Goal: Task Accomplishment & Management: Manage account settings

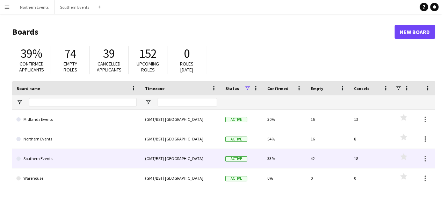
click at [155, 158] on div "(GMT/BST) [GEOGRAPHIC_DATA]" at bounding box center [181, 158] width 80 height 19
click at [170, 157] on div "(GMT/BST) [GEOGRAPHIC_DATA]" at bounding box center [181, 158] width 80 height 19
click at [71, 162] on link "Southern Events" at bounding box center [76, 159] width 120 height 20
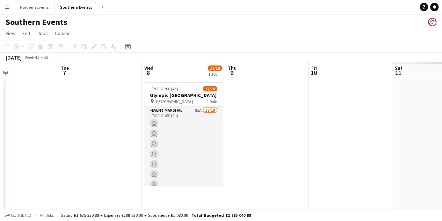
drag, startPoint x: 318, startPoint y: 156, endPoint x: 11, endPoint y: 150, distance: 307.4
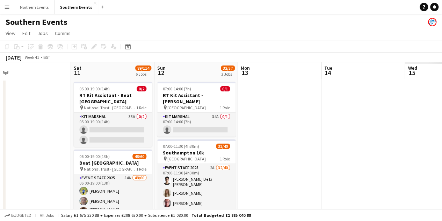
drag, startPoint x: 329, startPoint y: 163, endPoint x: 26, endPoint y: 163, distance: 303.5
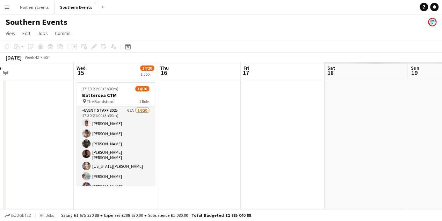
drag, startPoint x: 372, startPoint y: 162, endPoint x: 44, endPoint y: 167, distance: 328.7
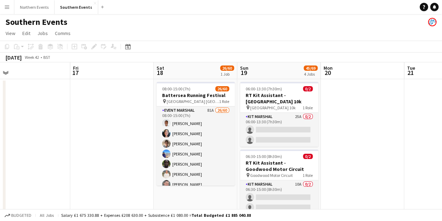
scroll to position [0, 181]
drag, startPoint x: 303, startPoint y: 164, endPoint x: 136, endPoint y: 164, distance: 166.8
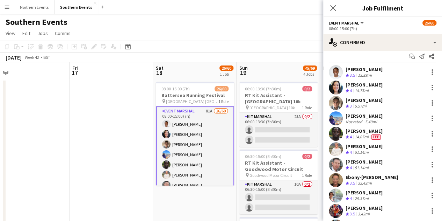
scroll to position [0, 0]
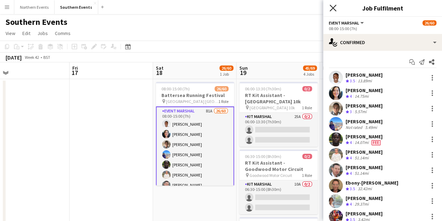
click at [330, 8] on icon "Close pop-in" at bounding box center [333, 8] width 7 height 7
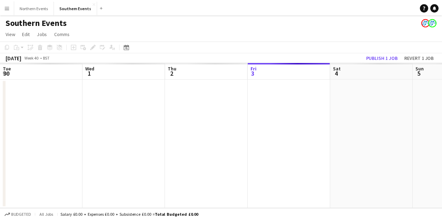
scroll to position [0, 167]
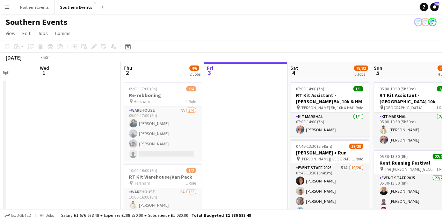
drag, startPoint x: 150, startPoint y: 158, endPoint x: 439, endPoint y: 153, distance: 288.9
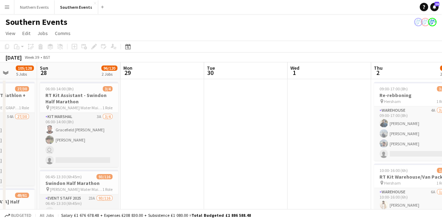
scroll to position [0, 213]
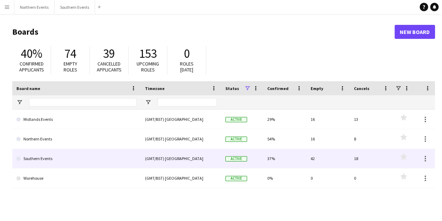
click at [98, 153] on link "Southern Events" at bounding box center [76, 159] width 120 height 20
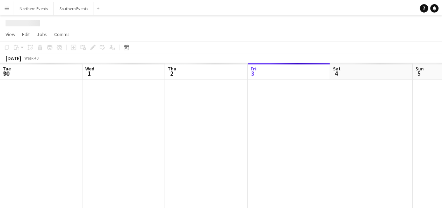
scroll to position [0, 167]
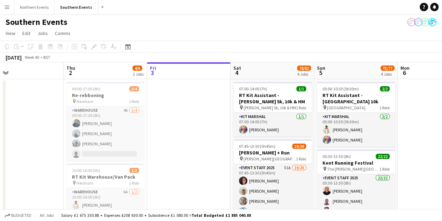
drag, startPoint x: 83, startPoint y: 137, endPoint x: 230, endPoint y: 131, distance: 147.3
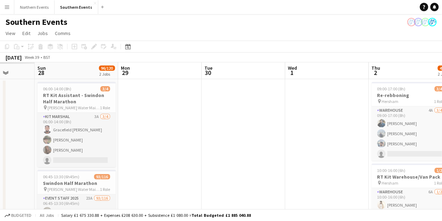
drag, startPoint x: 102, startPoint y: 133, endPoint x: 315, endPoint y: 133, distance: 213.7
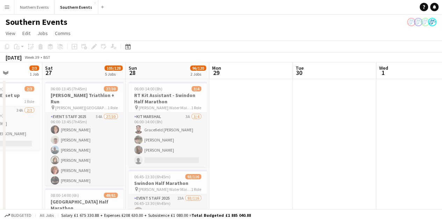
scroll to position [0, 169]
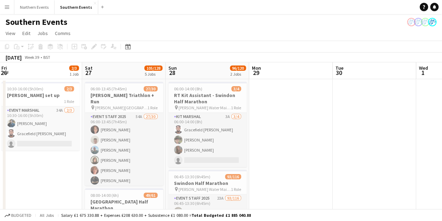
drag, startPoint x: 181, startPoint y: 133, endPoint x: 312, endPoint y: 134, distance: 131.1
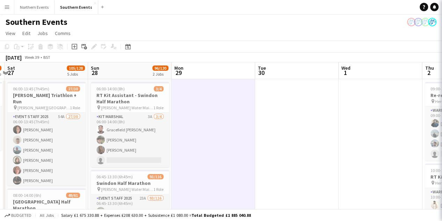
drag, startPoint x: 290, startPoint y: 140, endPoint x: 50, endPoint y: 130, distance: 240.1
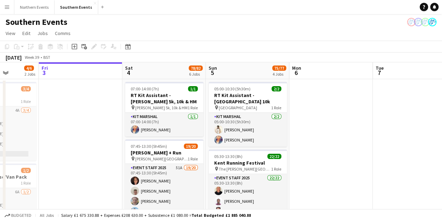
scroll to position [0, 223]
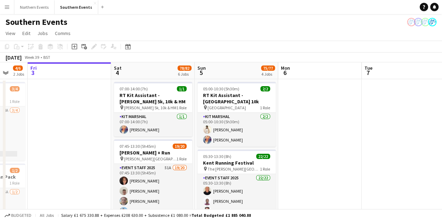
drag, startPoint x: 215, startPoint y: 140, endPoint x: 41, endPoint y: 127, distance: 173.9
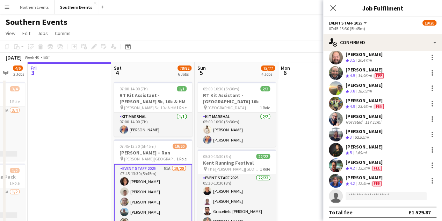
scroll to position [202, 0]
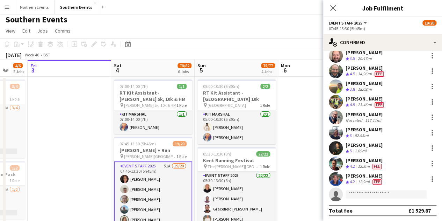
click at [357, 115] on div "[PERSON_NAME]" at bounding box center [364, 114] width 37 height 6
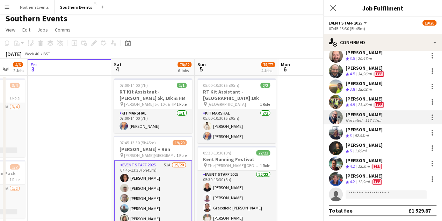
scroll to position [3, 0]
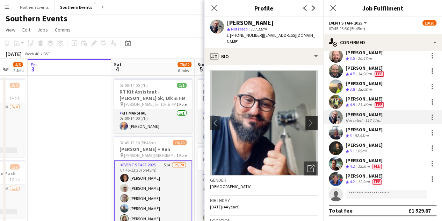
click at [309, 122] on app-icon "chevron-right" at bounding box center [312, 122] width 11 height 7
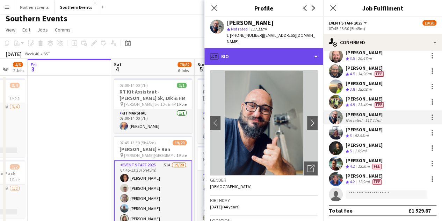
click at [278, 55] on div "profile Bio" at bounding box center [264, 56] width 119 height 17
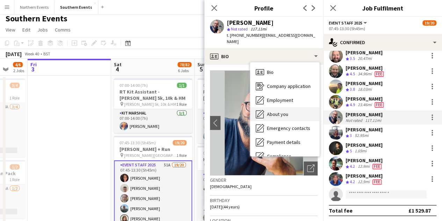
click at [294, 109] on div "About you About you" at bounding box center [284, 114] width 69 height 14
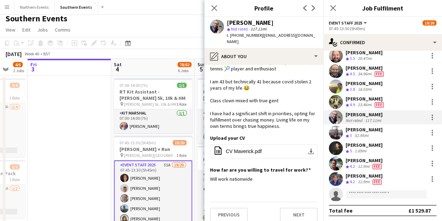
scroll to position [34, 0]
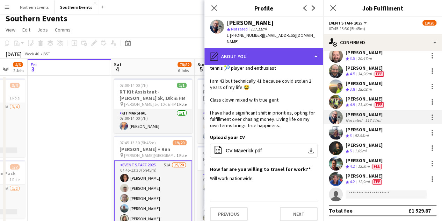
click at [285, 59] on div "pencil4 About you" at bounding box center [264, 56] width 119 height 17
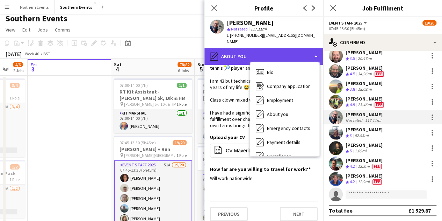
click at [285, 55] on div "pencil4 About you" at bounding box center [264, 56] width 119 height 17
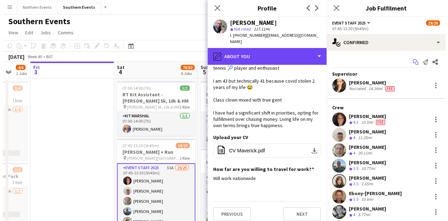
scroll to position [0, 0]
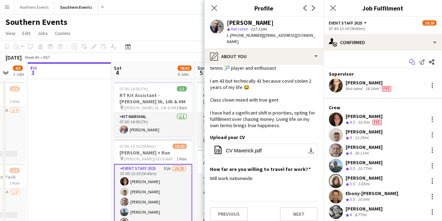
click at [409, 60] on icon "Start chat" at bounding box center [412, 62] width 6 height 6
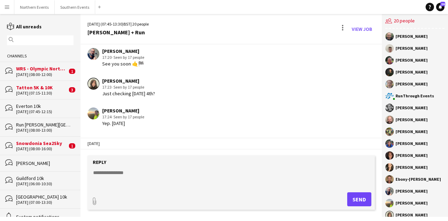
scroll to position [356, 0]
click at [76, 7] on button "Southern Events Close" at bounding box center [75, 7] width 41 height 14
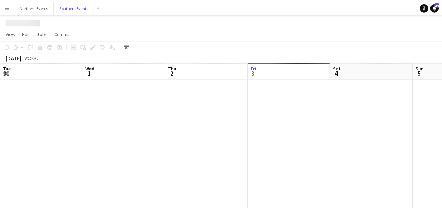
scroll to position [0, 167]
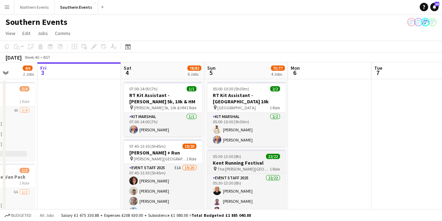
drag, startPoint x: 321, startPoint y: 157, endPoint x: 359, endPoint y: 153, distance: 38.7
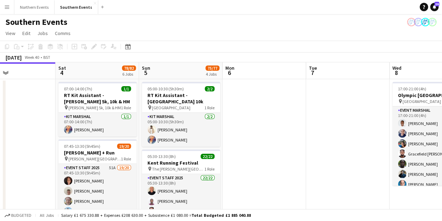
scroll to position [0, 158]
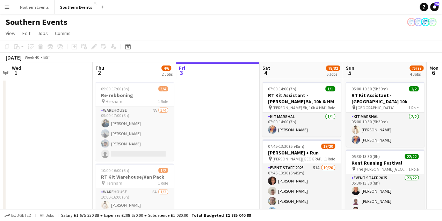
drag, startPoint x: 384, startPoint y: 136, endPoint x: 447, endPoint y: 144, distance: 63.4
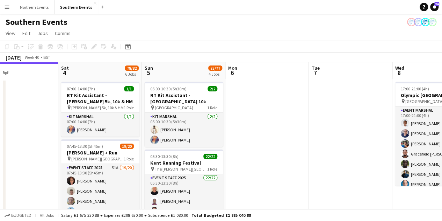
drag, startPoint x: 201, startPoint y: 128, endPoint x: 0, endPoint y: 70, distance: 208.8
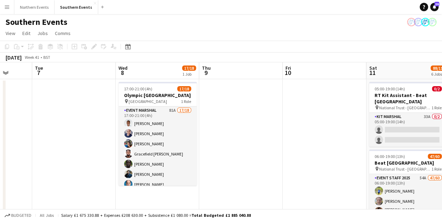
drag, startPoint x: 361, startPoint y: 176, endPoint x: 83, endPoint y: 136, distance: 281.1
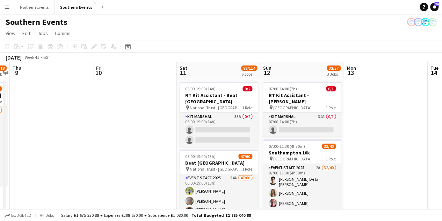
scroll to position [0, 325]
drag, startPoint x: 307, startPoint y: 184, endPoint x: 118, endPoint y: 145, distance: 192.8
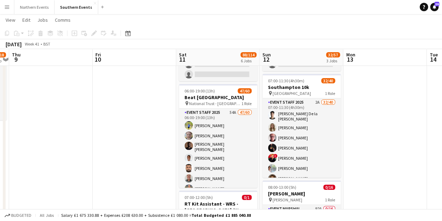
scroll to position [65, 0]
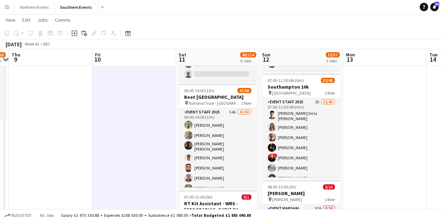
scroll to position [0, 185]
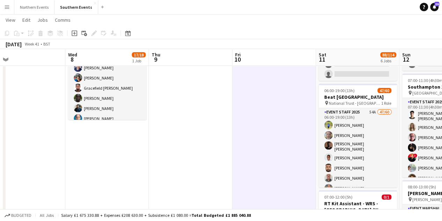
drag, startPoint x: 368, startPoint y: 165, endPoint x: 344, endPoint y: 94, distance: 75.5
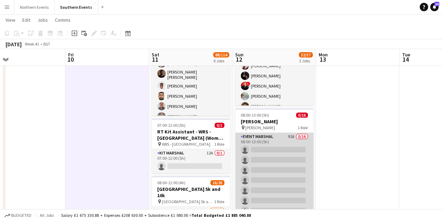
scroll to position [137, 0]
click at [274, 178] on app-card-role "Event Marshal 92A 0/16 08:00-13:00 (5h) single-neutral-actions single-neutral-a…" at bounding box center [274, 220] width 78 height 176
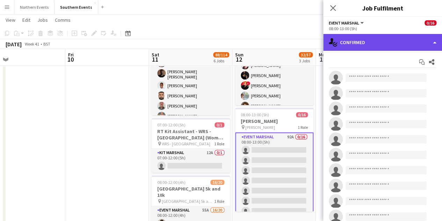
click at [400, 41] on div "single-neutral-actions-check-2 Confirmed" at bounding box center [382, 42] width 119 height 17
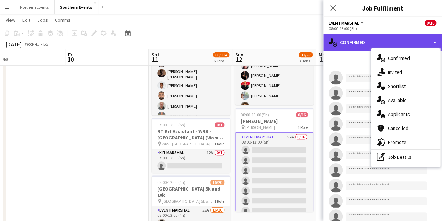
click at [351, 44] on div "single-neutral-actions-check-2 Confirmed" at bounding box center [382, 42] width 119 height 17
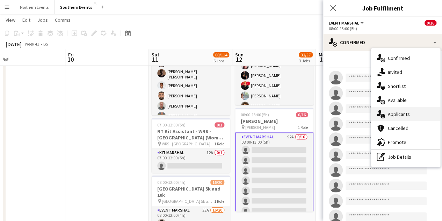
click at [408, 111] on span "Applicants" at bounding box center [399, 114] width 22 height 6
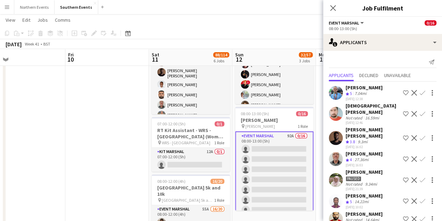
scroll to position [138, 0]
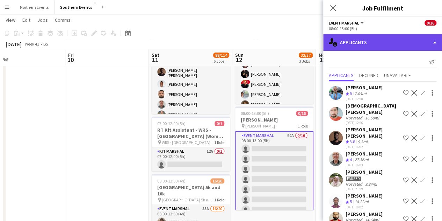
click at [366, 38] on div "single-neutral-actions-information Applicants" at bounding box center [382, 42] width 119 height 17
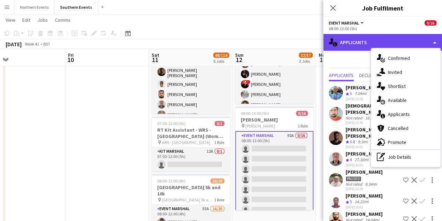
click at [359, 47] on div "single-neutral-actions-information Applicants" at bounding box center [382, 42] width 119 height 17
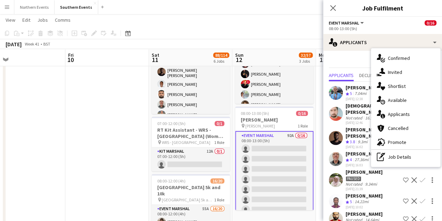
click at [361, 60] on div "Send notification" at bounding box center [383, 62] width 108 height 12
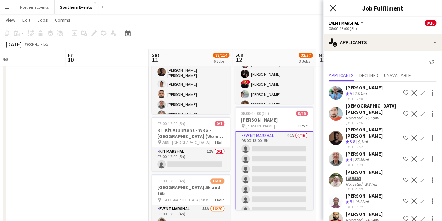
click at [334, 8] on icon at bounding box center [333, 8] width 7 height 7
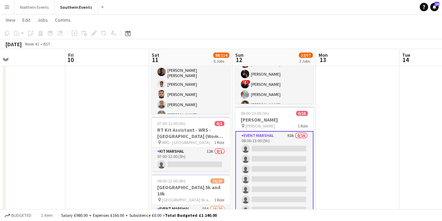
click at [0, 4] on button "Menu" at bounding box center [7, 7] width 14 height 14
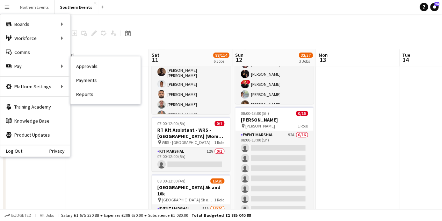
drag, startPoint x: 90, startPoint y: 68, endPoint x: 104, endPoint y: 95, distance: 31.0
click at [90, 68] on link "Approvals" at bounding box center [106, 66] width 70 height 14
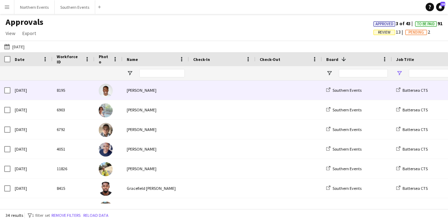
type input "**********"
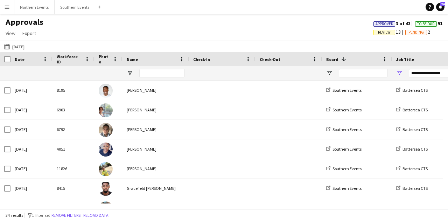
click at [2, 8] on button "Menu" at bounding box center [7, 7] width 14 height 14
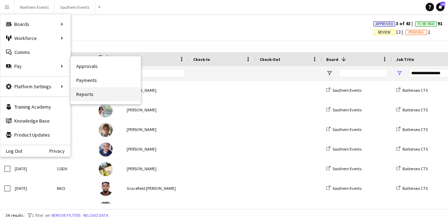
click at [95, 91] on link "Reports" at bounding box center [106, 94] width 70 height 14
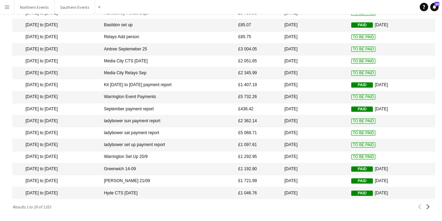
scroll to position [99, 0]
click at [192, 167] on mat-cell "Greenwich 14-09" at bounding box center [167, 169] width 134 height 12
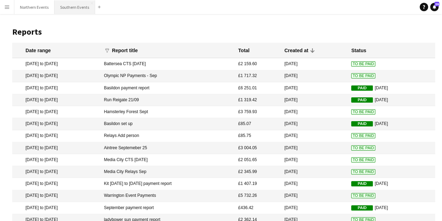
click at [80, 12] on button "Southern Events Close" at bounding box center [75, 7] width 41 height 14
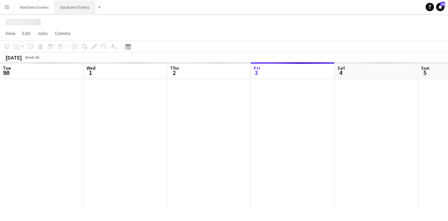
scroll to position [0, 167]
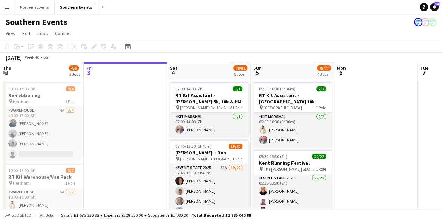
click at [3, 8] on button "Menu" at bounding box center [7, 7] width 14 height 14
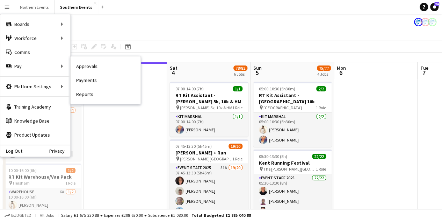
drag, startPoint x: 94, startPoint y: 69, endPoint x: 97, endPoint y: 74, distance: 6.6
click at [94, 69] on link "Approvals" at bounding box center [106, 66] width 70 height 14
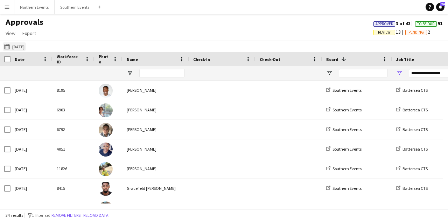
click at [16, 47] on button "24-09-2025 24-09-2025" at bounding box center [14, 46] width 23 height 8
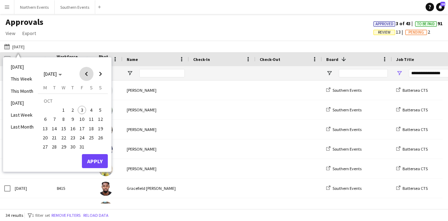
click at [85, 78] on span "Previous month" at bounding box center [86, 74] width 14 height 14
click at [104, 115] on button "14" at bounding box center [100, 118] width 9 height 9
click at [100, 166] on button "Apply" at bounding box center [95, 161] width 26 height 14
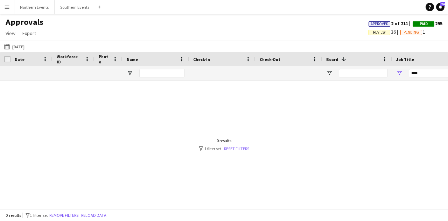
click at [244, 147] on link "Reset filters" at bounding box center [236, 148] width 25 height 5
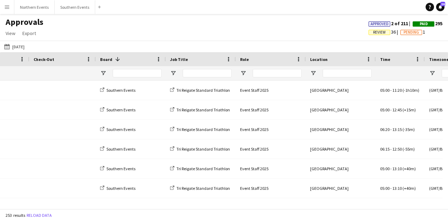
scroll to position [0, 252]
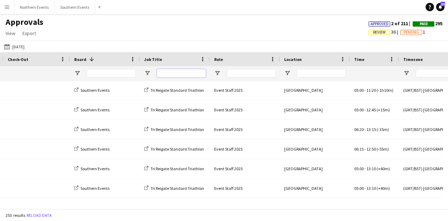
click at [157, 75] on input "Job Title Filter Input" at bounding box center [181, 73] width 49 height 8
click at [144, 72] on span "Open Filter Menu" at bounding box center [147, 73] width 6 height 6
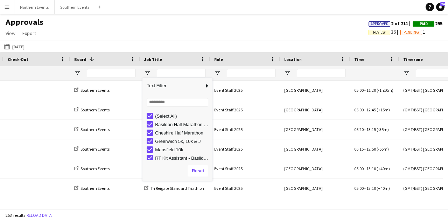
click at [167, 123] on div "Basildon Half Marathon & Juniors" at bounding box center [182, 124] width 55 height 5
click at [168, 131] on div "Cheshire Half Marathon" at bounding box center [182, 132] width 55 height 5
click at [171, 149] on div "Mansfield 10k" at bounding box center [182, 149] width 55 height 5
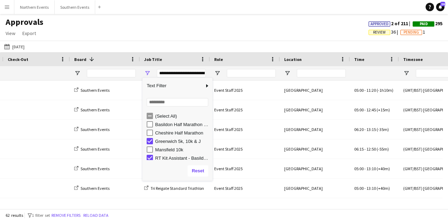
click at [171, 158] on div "RT Kit Assistant - Basildon Half Marathon & Juniors" at bounding box center [182, 157] width 55 height 5
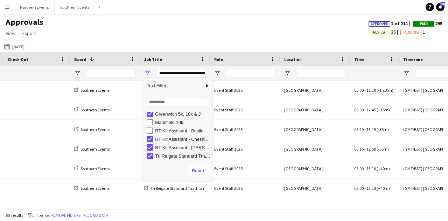
click at [169, 139] on div "RT Kit Assistant - Cheshire Half Marathon" at bounding box center [182, 138] width 55 height 5
click at [169, 147] on div "RT Kit Assistant - Mansfield 10k" at bounding box center [182, 147] width 55 height 5
click at [171, 155] on div "Tri Reigate Standard Triathlon" at bounding box center [182, 155] width 55 height 5
type input "**********"
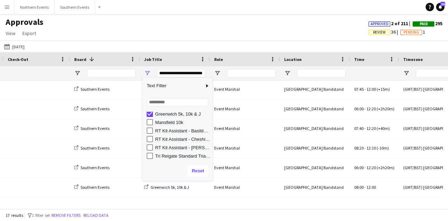
scroll to position [3, 0]
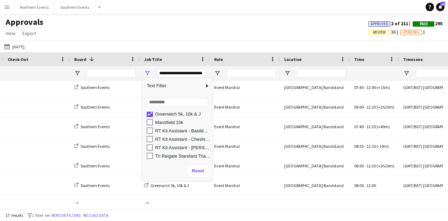
click at [204, 35] on div "Approvals View Customise view Customise filters Reset Filters Reset View Reset …" at bounding box center [224, 29] width 448 height 24
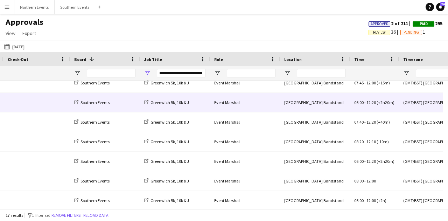
scroll to position [0, 0]
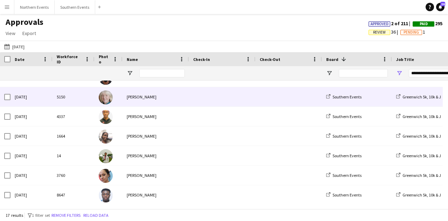
click at [169, 95] on div "[PERSON_NAME]" at bounding box center [155, 96] width 66 height 19
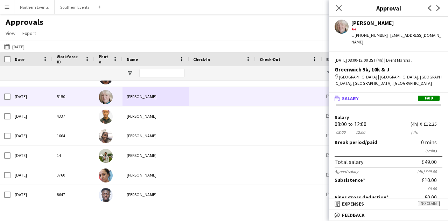
drag, startPoint x: 335, startPoint y: 119, endPoint x: 372, endPoint y: 122, distance: 37.2
click at [372, 122] on div "Salary 08:00 08:00 to 12:00 12:00 (4h) (4h) X £12.25" at bounding box center [388, 125] width 108 height 21
click at [370, 121] on div "Salary 08:00 08:00 to 12:00 12:00 (4h) (4h) X £12.25" at bounding box center [388, 125] width 108 height 21
click at [270, 39] on div "Approvals View Customise view Customise filters Reset Filters Reset View Reset …" at bounding box center [224, 29] width 448 height 24
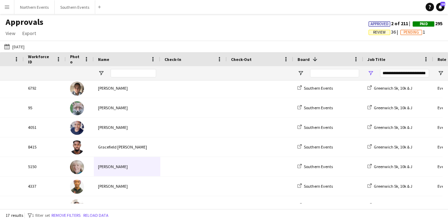
scroll to position [0, 46]
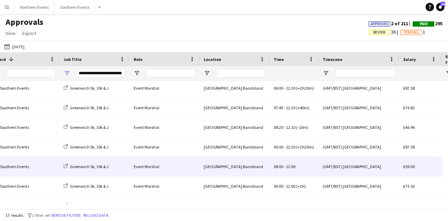
click at [261, 167] on div "Greenwich Park Bandstand" at bounding box center [234, 166] width 70 height 19
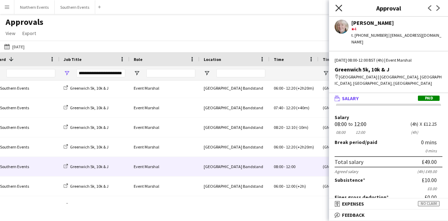
click at [337, 8] on icon "Close pop-in" at bounding box center [338, 8] width 7 height 7
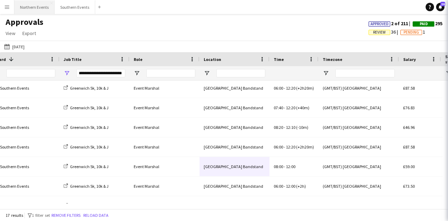
click at [53, 6] on button "Northern Events Close" at bounding box center [34, 7] width 40 height 14
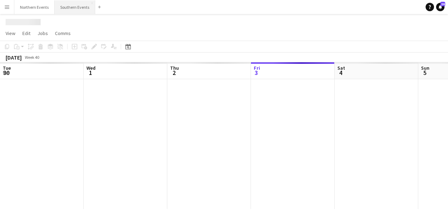
click at [76, 5] on button "Southern Events Close" at bounding box center [75, 7] width 41 height 14
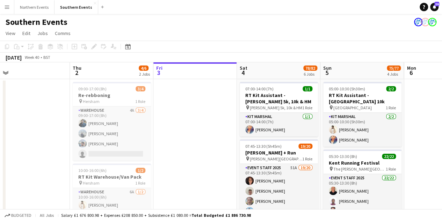
scroll to position [0, 248]
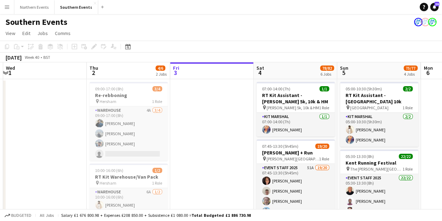
drag, startPoint x: 273, startPoint y: 143, endPoint x: 25, endPoint y: 152, distance: 247.8
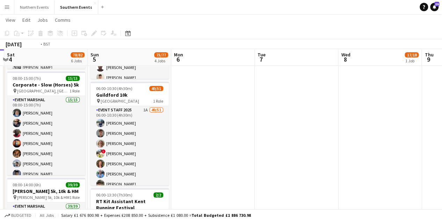
scroll to position [174, 0]
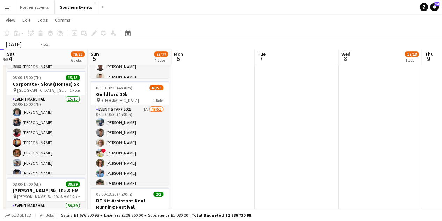
drag, startPoint x: 355, startPoint y: 152, endPoint x: 27, endPoint y: 152, distance: 328.0
click at [19, 157] on app-calendar-viewport "Tue 30 Wed 1 Thu 2 4/6 2 Jobs Fri 3 Sat 4 78/82 6 Jobs Sun 5 75/77 4 Jobs Mon 6…" at bounding box center [221, 151] width 442 height 596
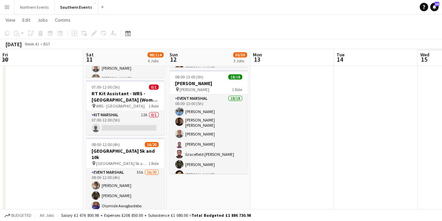
scroll to position [0, 224]
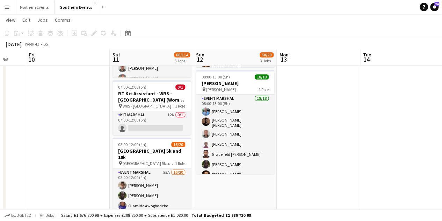
drag, startPoint x: 224, startPoint y: 149, endPoint x: 0, endPoint y: 157, distance: 224.3
click at [0, 157] on app-calendar-viewport "Tue 7 Wed 8 17/18 1 Job Thu 9 Fri 10 Sat 11 88/114 6 Jobs Sun 12 50/59 3 Jobs M…" at bounding box center [221, 160] width 442 height 616
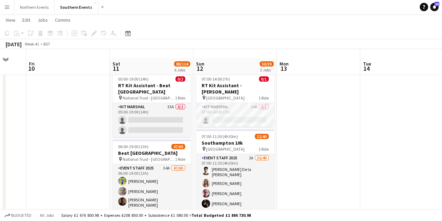
scroll to position [0, 0]
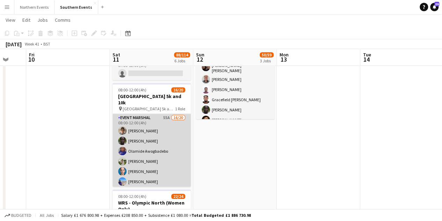
click at [135, 151] on app-card-role "Event Marshal 55A 16/20 08:00-12:00 (4h) Marcin Pisulski Edmund Amoh Olamide Aw…" at bounding box center [152, 223] width 78 height 219
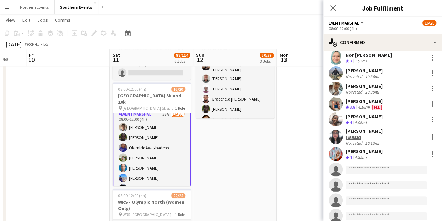
scroll to position [180, 0]
